Goal: Communication & Community: Participate in discussion

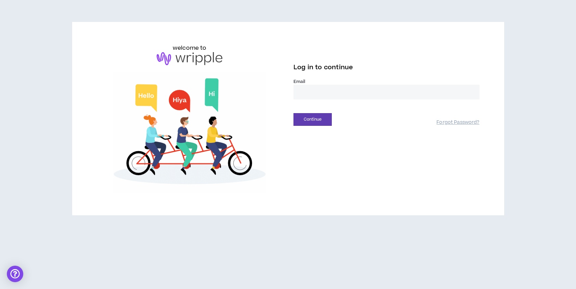
click at [444, 92] on input "email" at bounding box center [387, 92] width 186 height 15
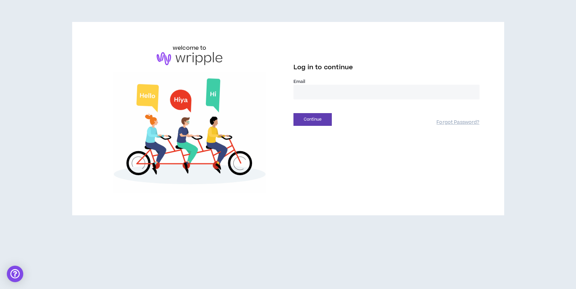
type input "**********"
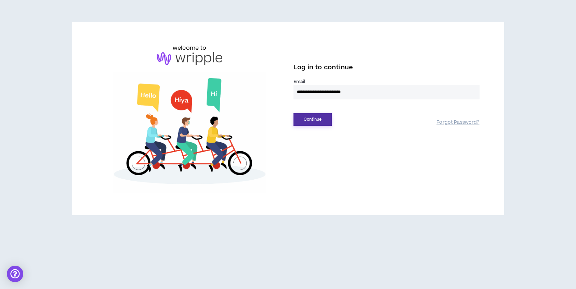
click at [320, 123] on button "Continue" at bounding box center [313, 119] width 38 height 13
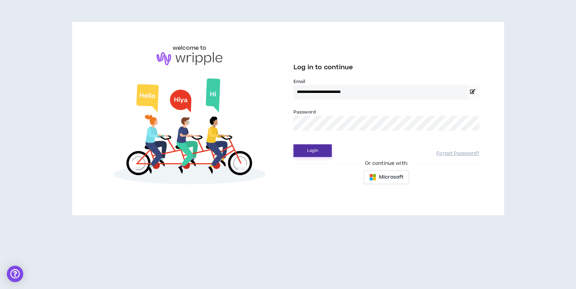
click at [320, 151] on button "Login" at bounding box center [313, 150] width 38 height 13
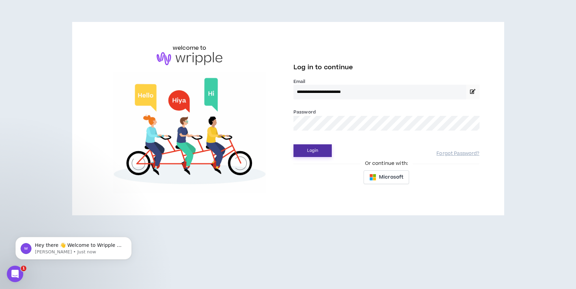
click at [322, 154] on button "Login" at bounding box center [313, 150] width 38 height 13
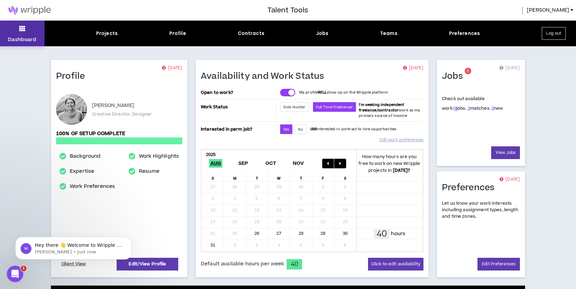
click at [25, 34] on button "Dashboard" at bounding box center [22, 34] width 44 height 26
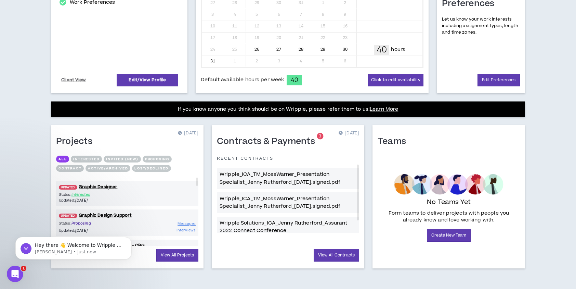
scroll to position [185, 0]
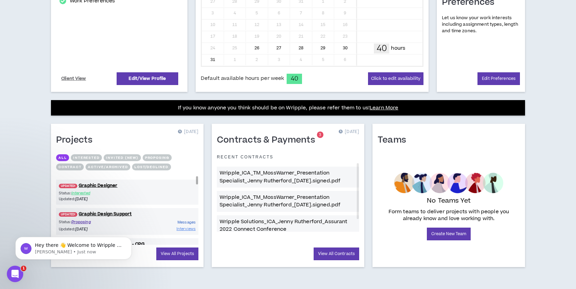
click at [190, 222] on span "Messages" at bounding box center [187, 221] width 18 height 5
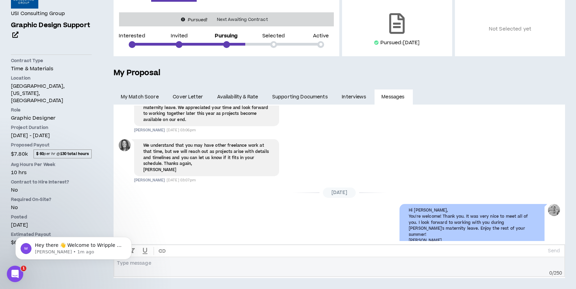
scroll to position [473, 0]
